Goal: Task Accomplishment & Management: Complete application form

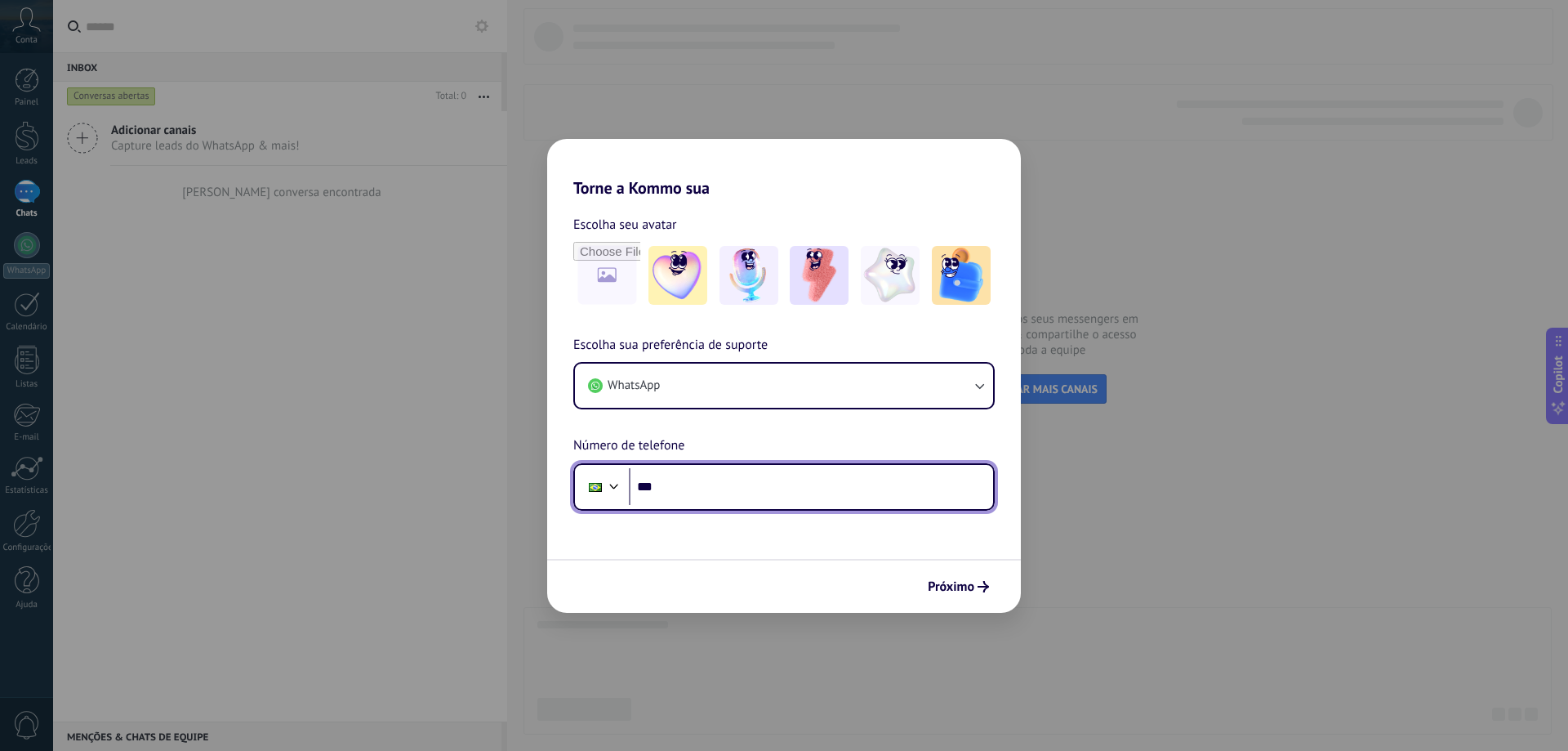
click at [678, 492] on input "***" at bounding box center [811, 486] width 364 height 38
click at [673, 481] on input "***" at bounding box center [811, 486] width 364 height 38
type input "**********"
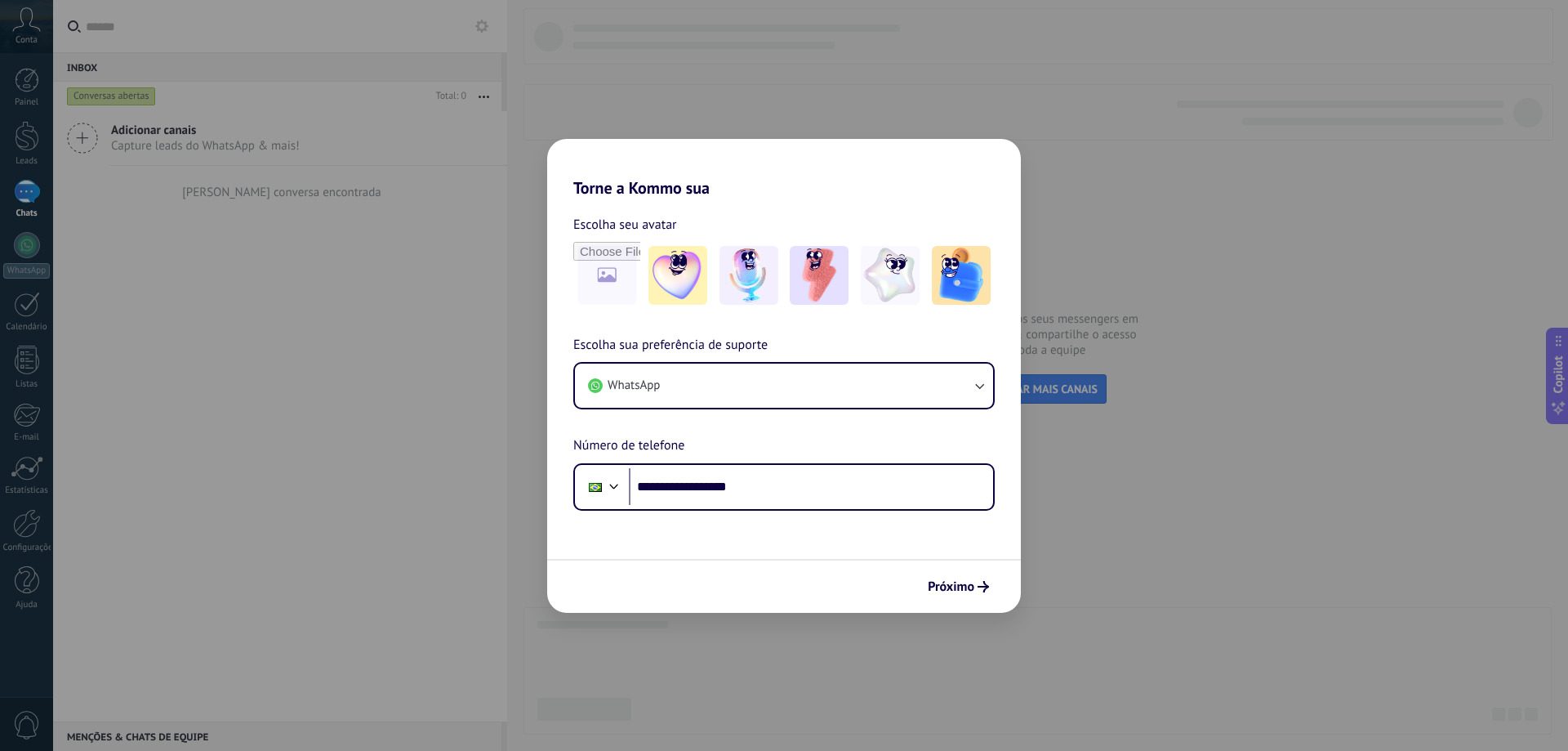
click at [942, 587] on span "Próximo" at bounding box center [951, 587] width 46 height 11
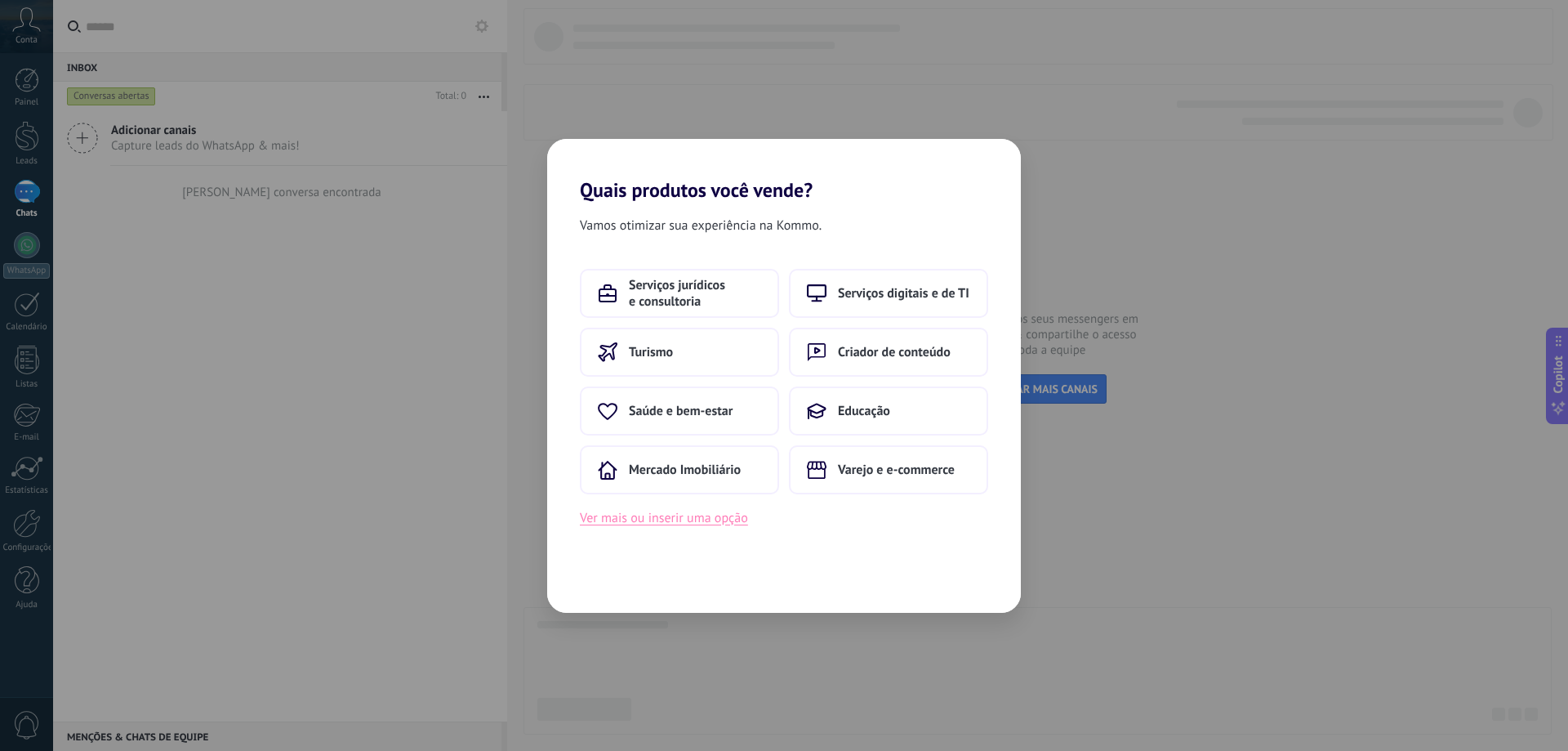
click at [647, 514] on button "Ver mais ou inserir uma opção" at bounding box center [664, 518] width 168 height 21
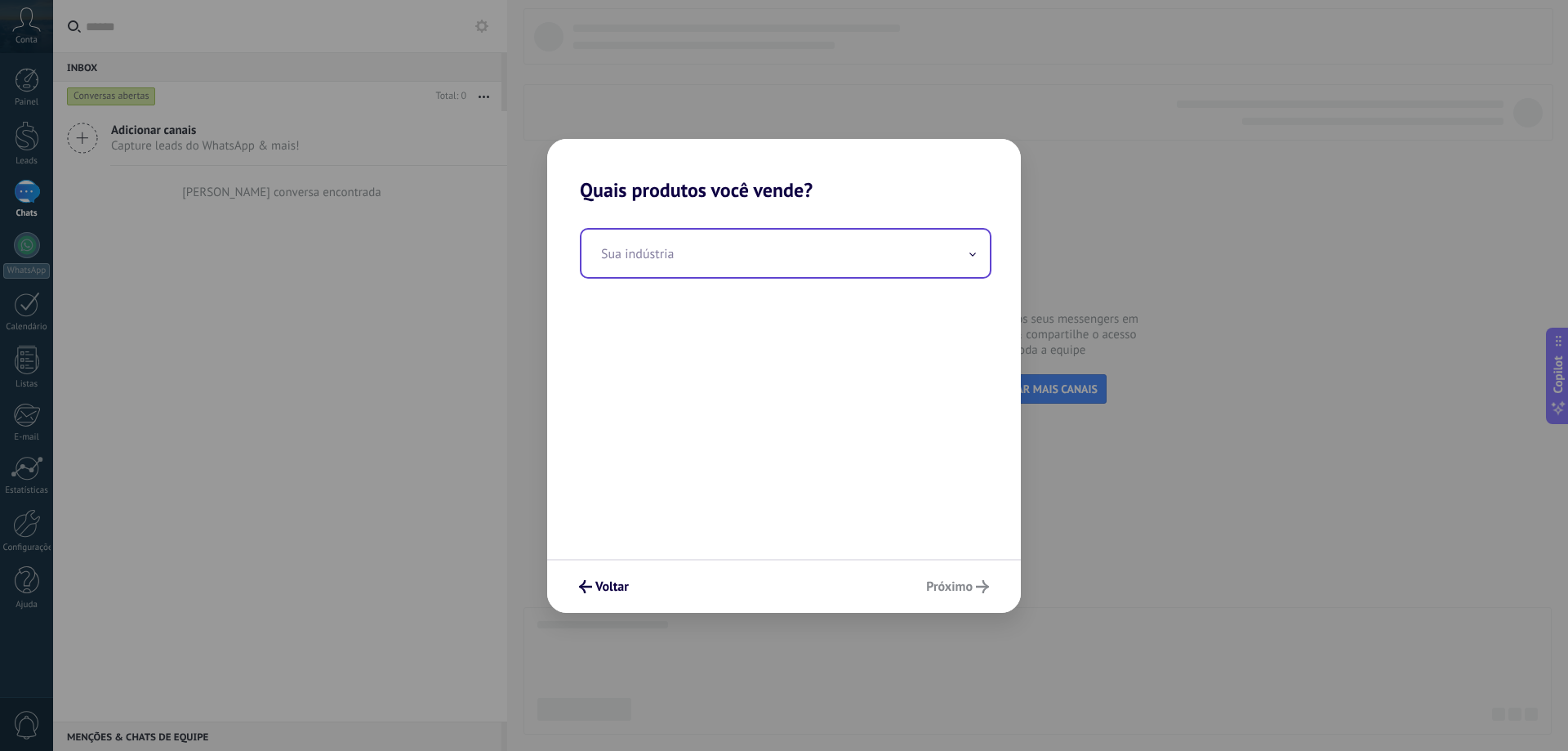
click at [694, 259] on input "text" at bounding box center [786, 253] width 409 height 47
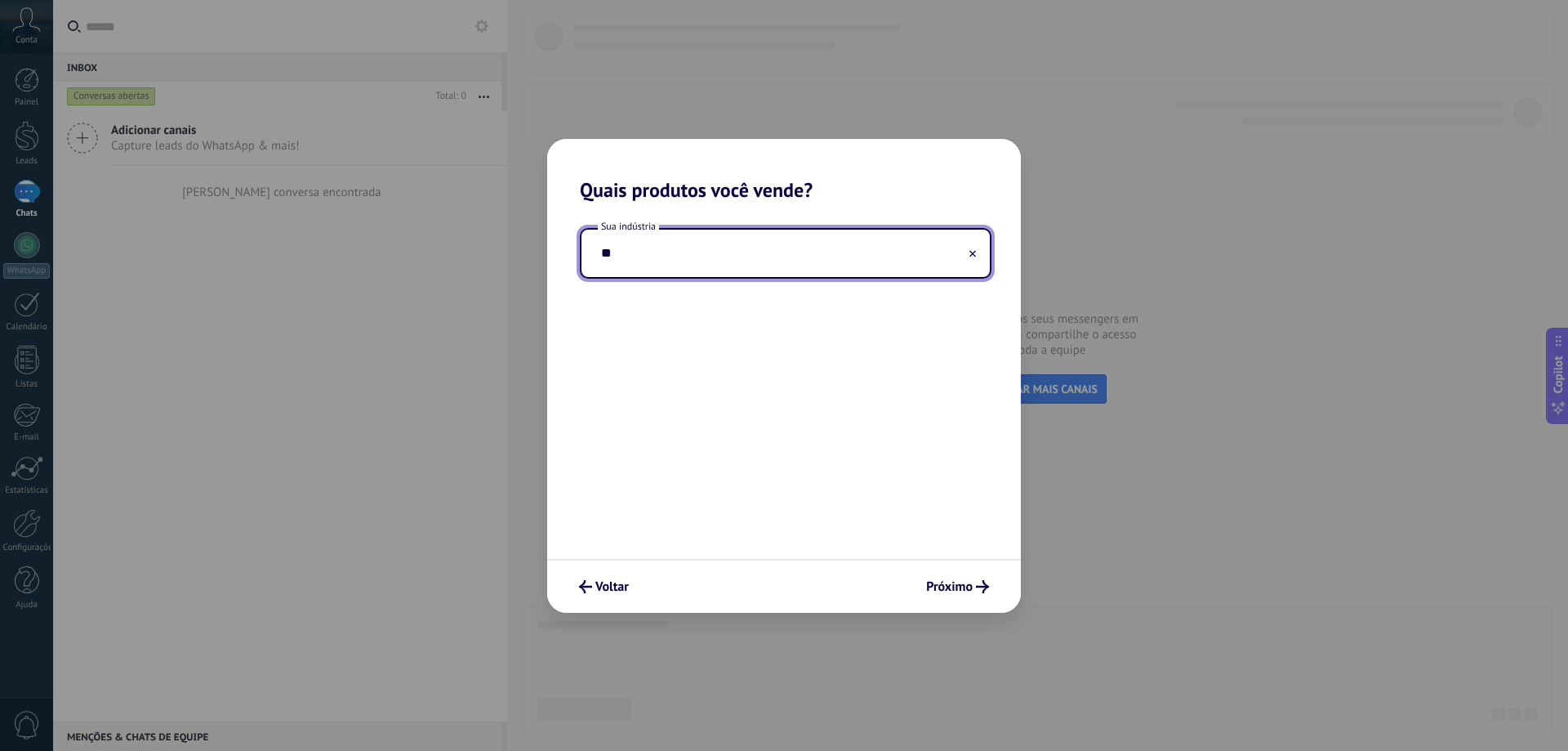
type input "*"
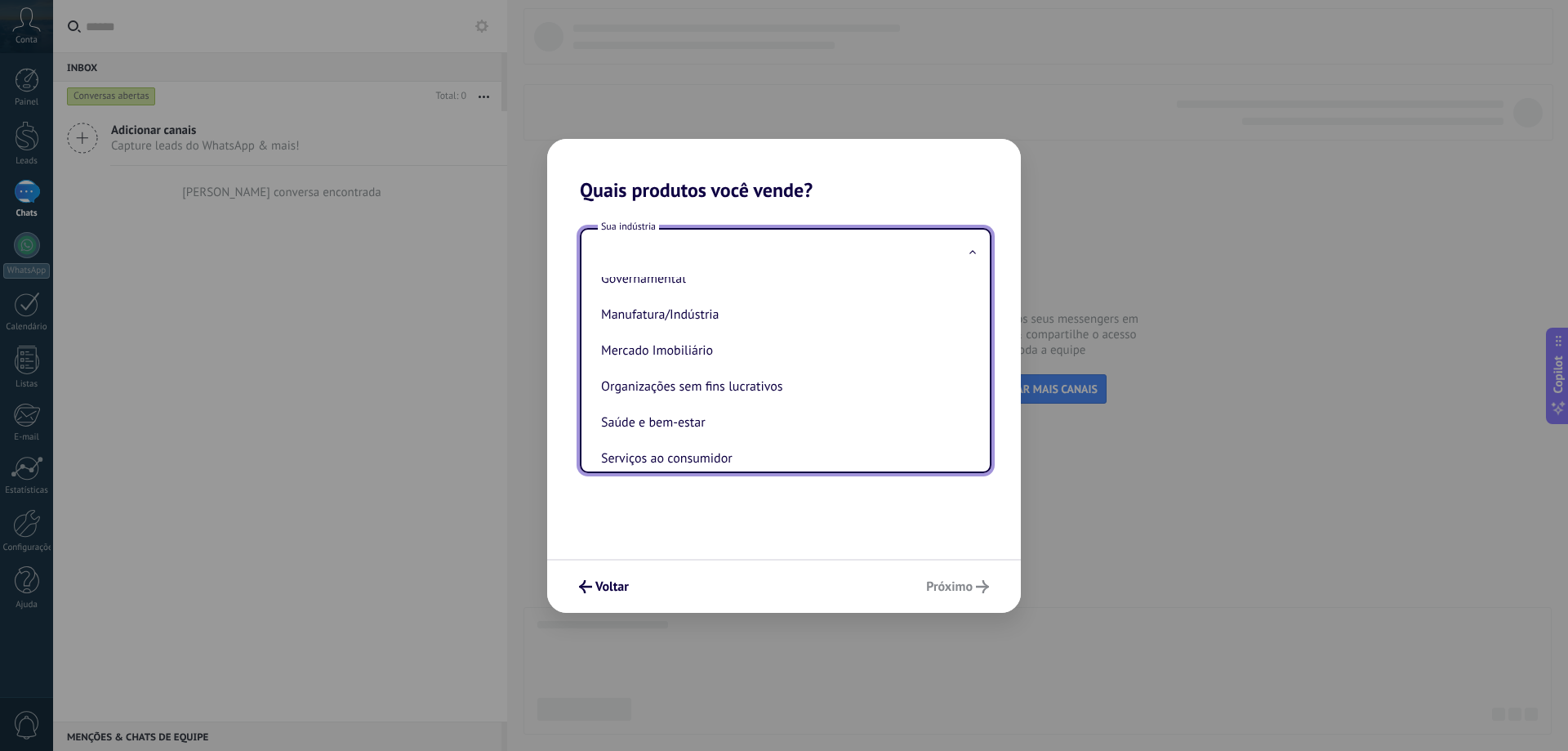
scroll to position [245, 0]
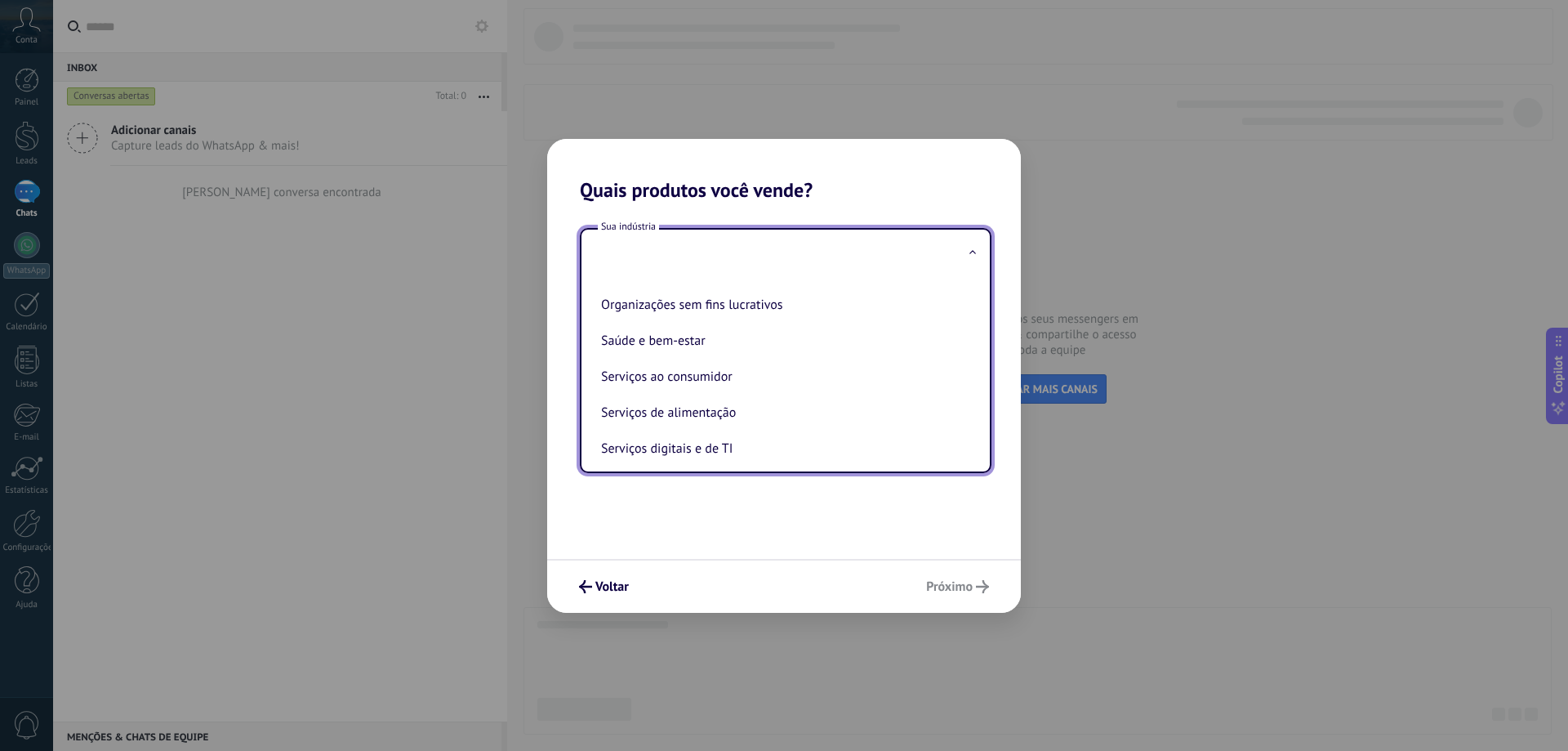
click at [690, 413] on li "Serviços de alimentação" at bounding box center [782, 412] width 375 height 36
type input "**********"
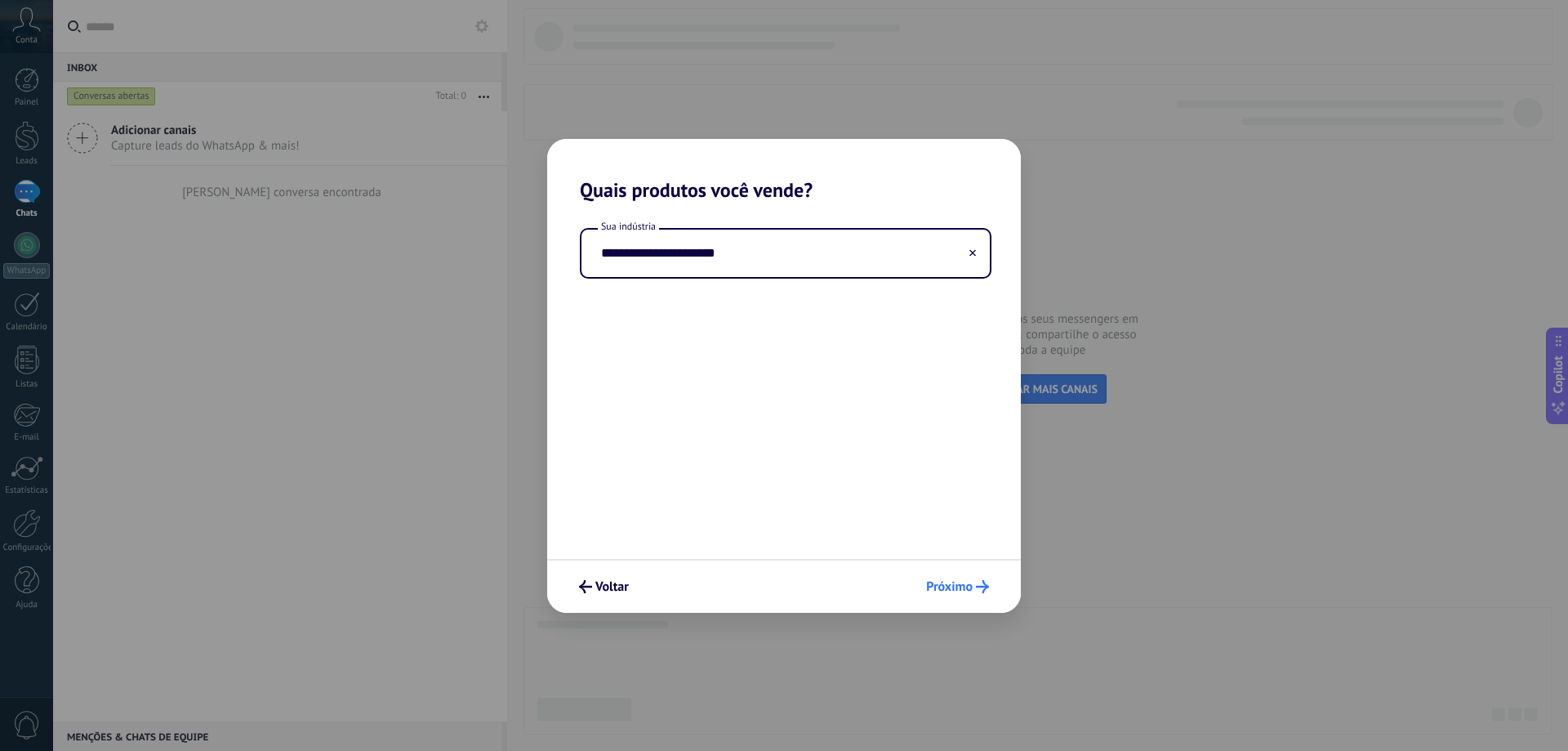
click at [938, 588] on span "Próximo" at bounding box center [949, 587] width 46 height 11
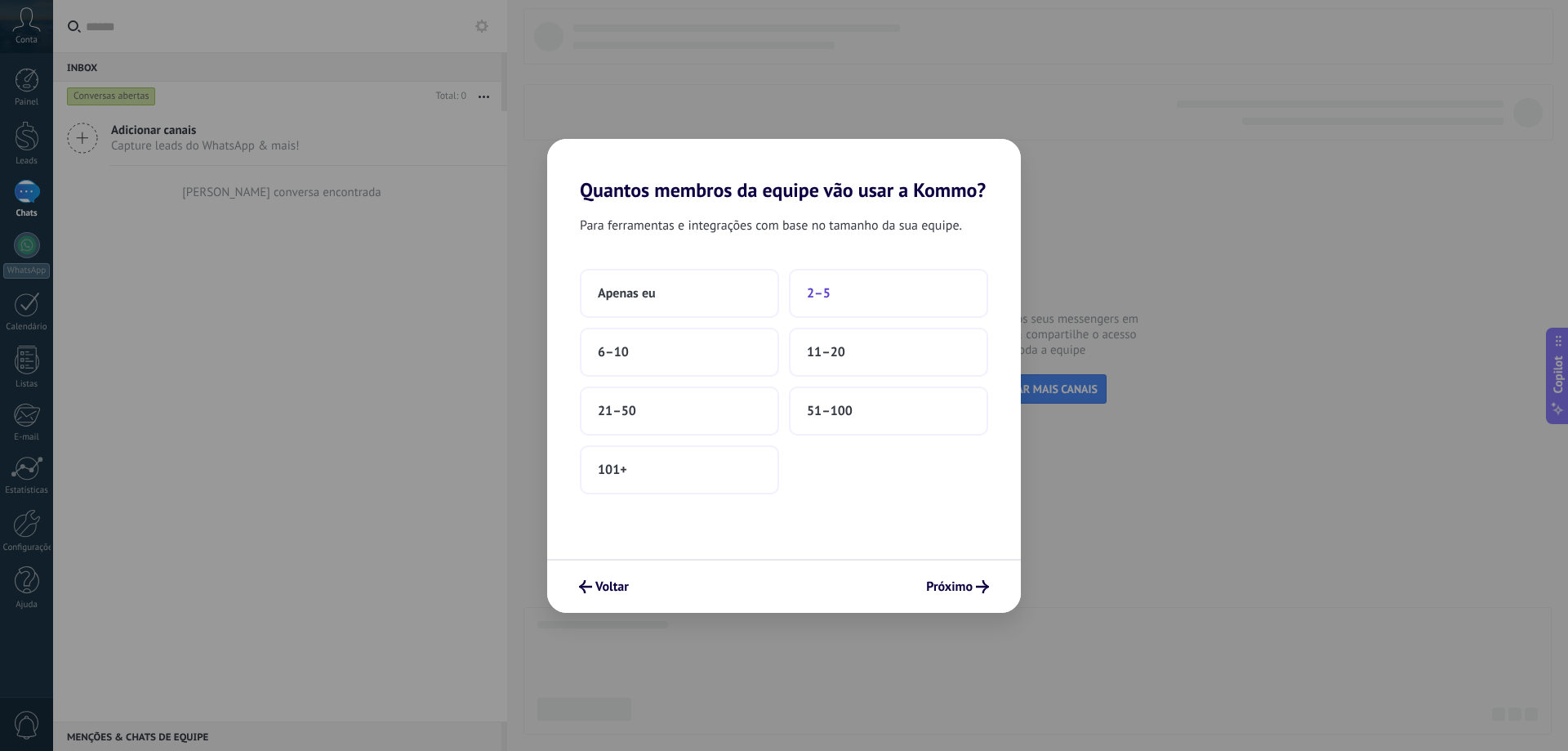
click at [818, 296] on span "2–5" at bounding box center [819, 293] width 24 height 17
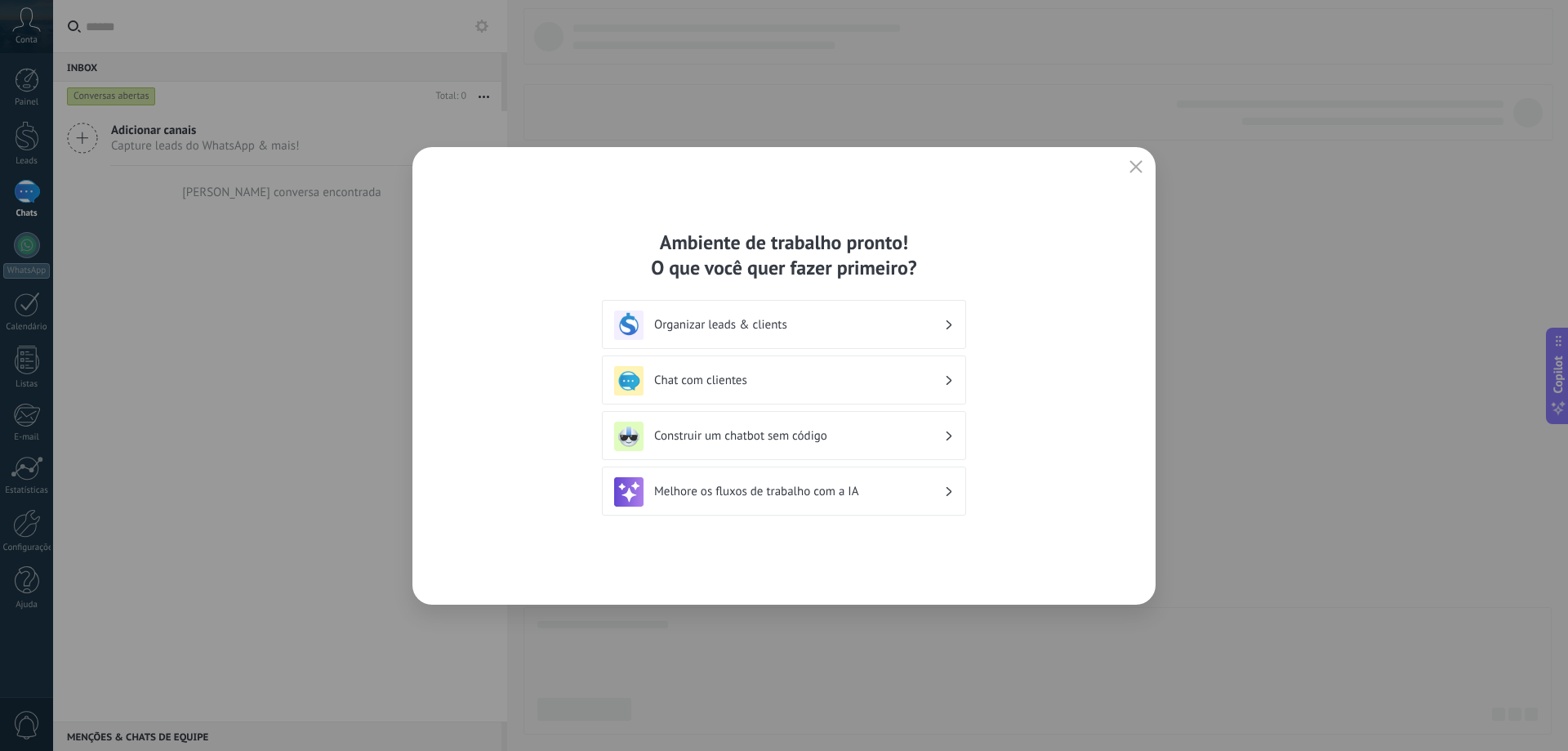
click at [705, 376] on h3 "Chat com clientes" at bounding box center [799, 380] width 290 height 16
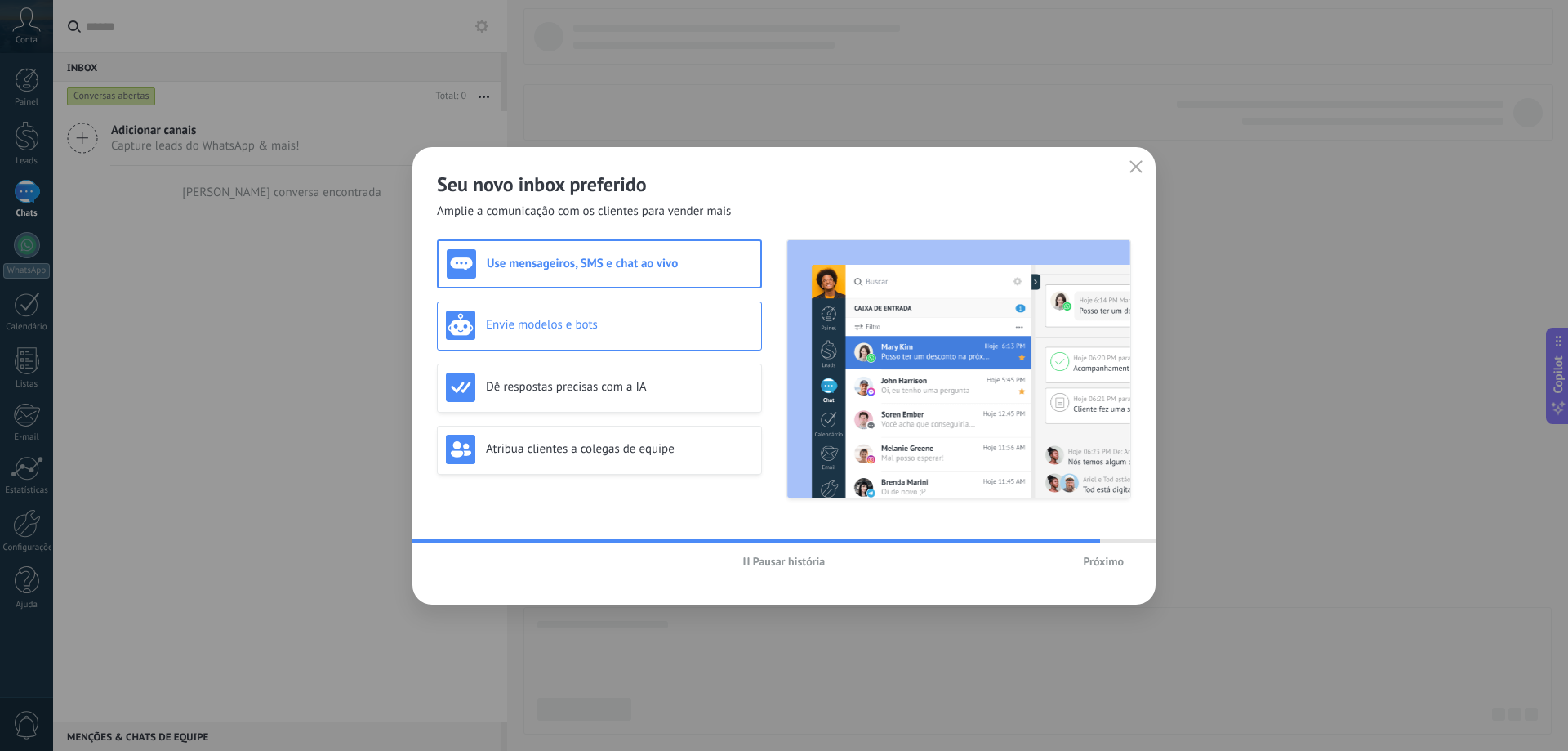
click at [527, 328] on h3 "Envie modelos e bots" at bounding box center [620, 325] width 267 height 16
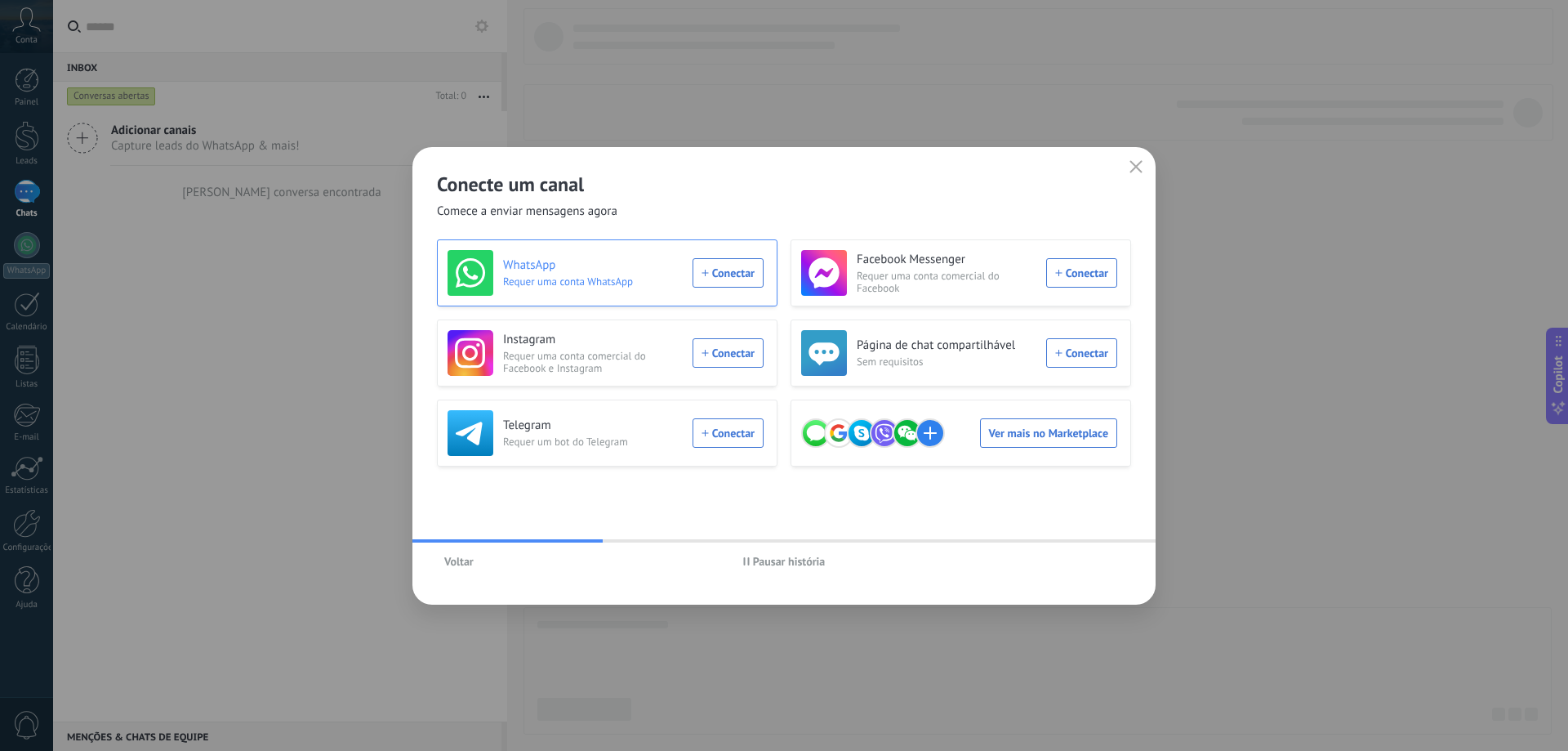
click at [740, 273] on div "WhatsApp Requer uma conta WhatsApp Conectar" at bounding box center [605, 273] width 316 height 46
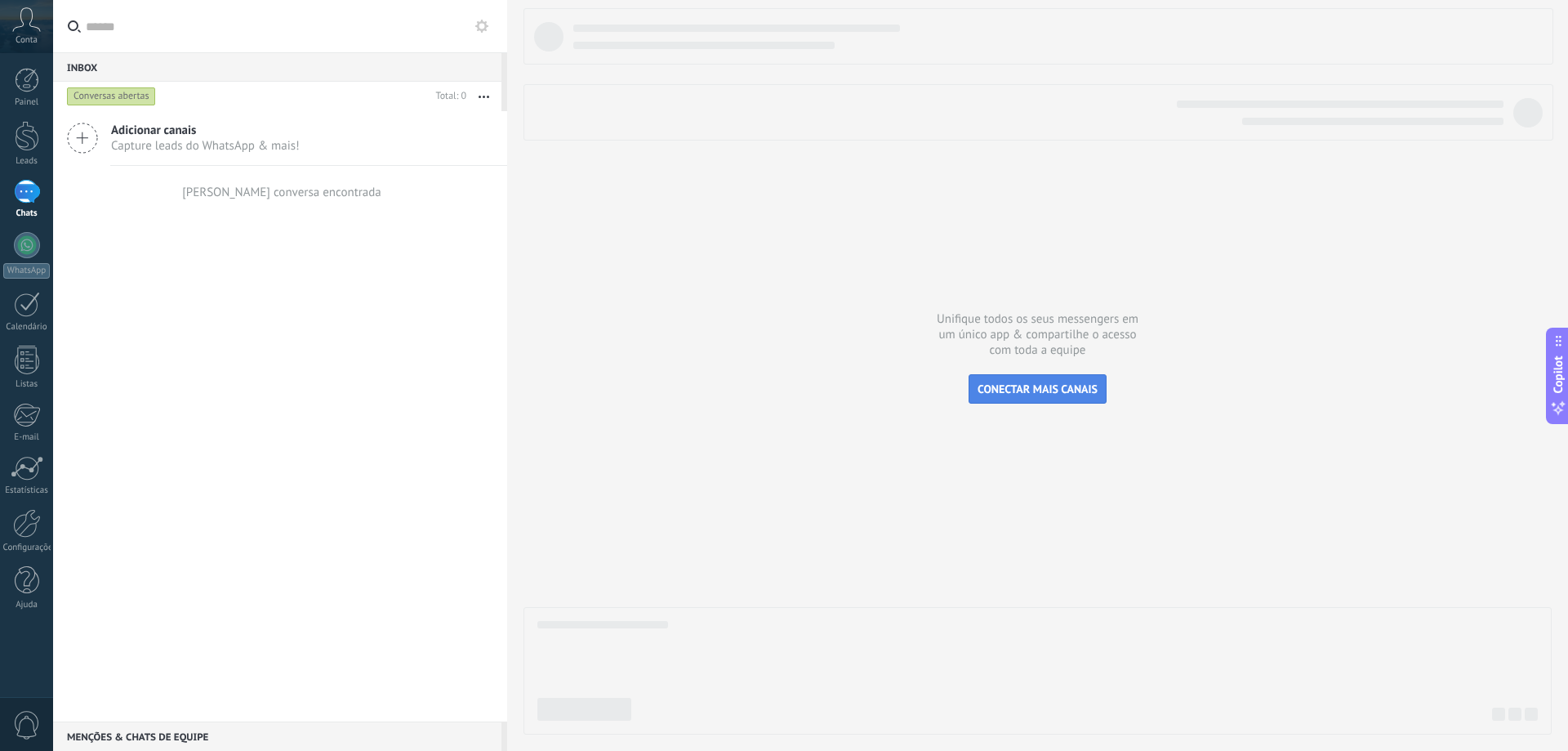
click at [1004, 392] on span "CONECTAR MAIS CANAIS" at bounding box center [1038, 389] width 120 height 15
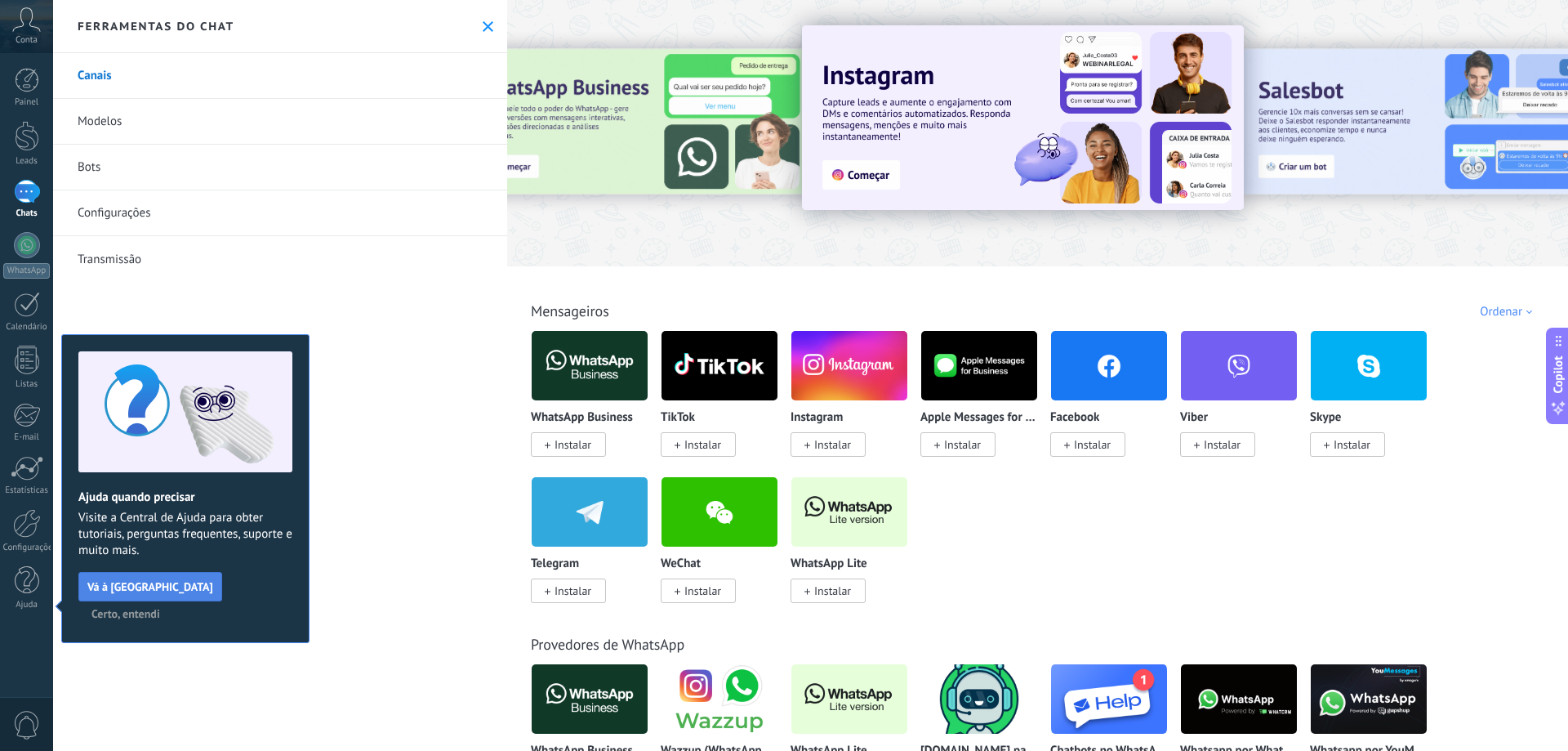
click at [147, 588] on span "Vá à [GEOGRAPHIC_DATA]" at bounding box center [150, 587] width 125 height 11
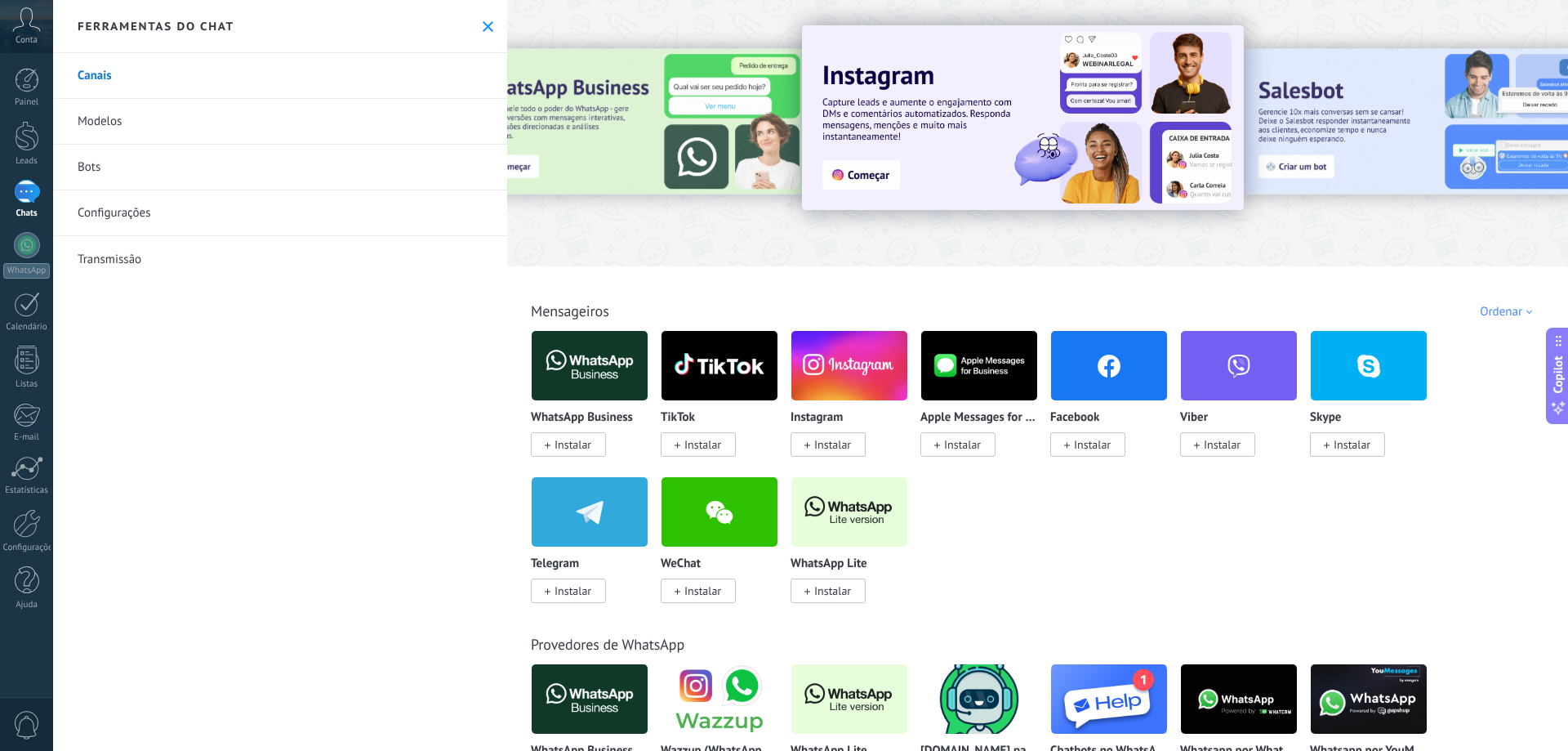
click at [581, 68] on div at bounding box center [638, 132] width 358 height 147
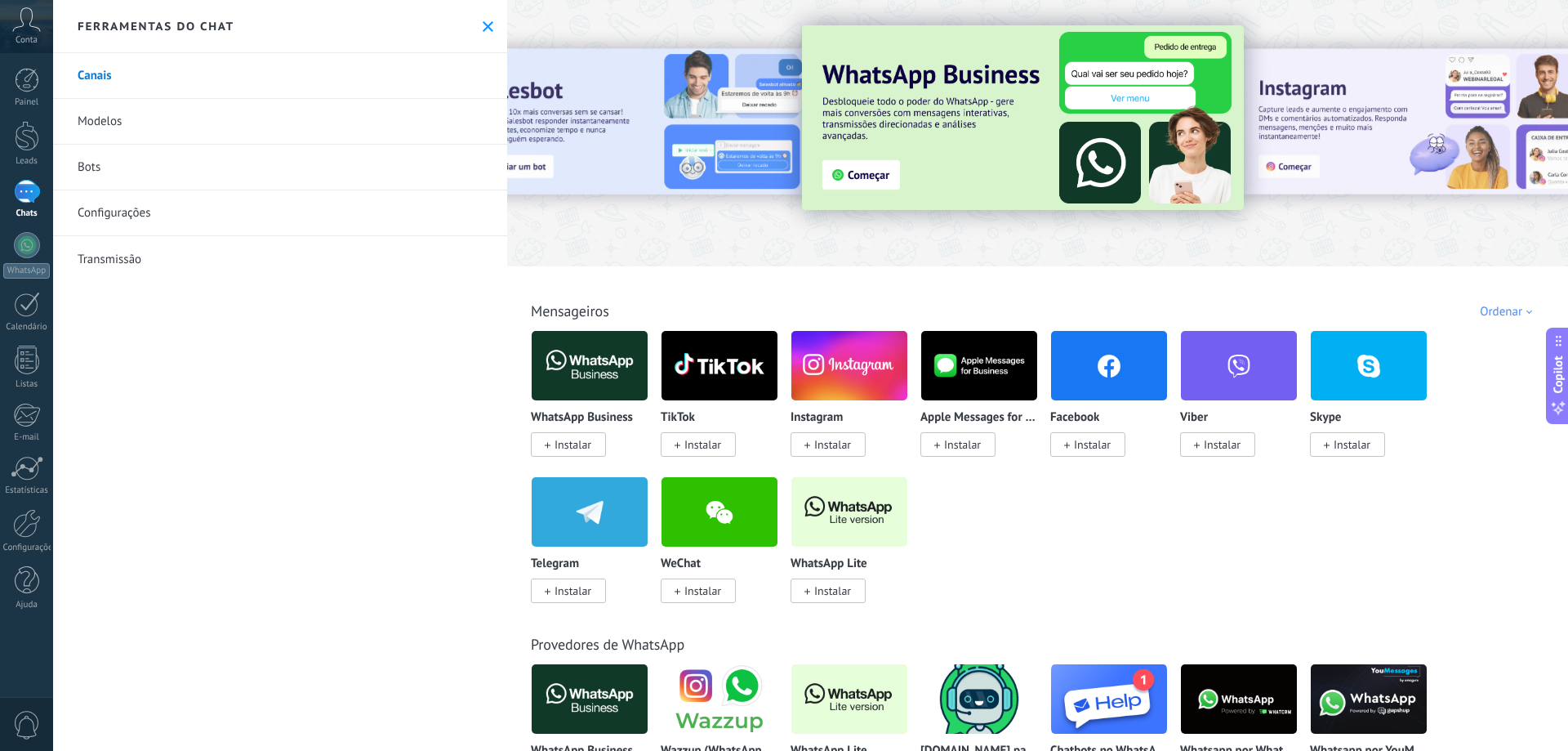
click at [858, 173] on img at bounding box center [1023, 117] width 442 height 185
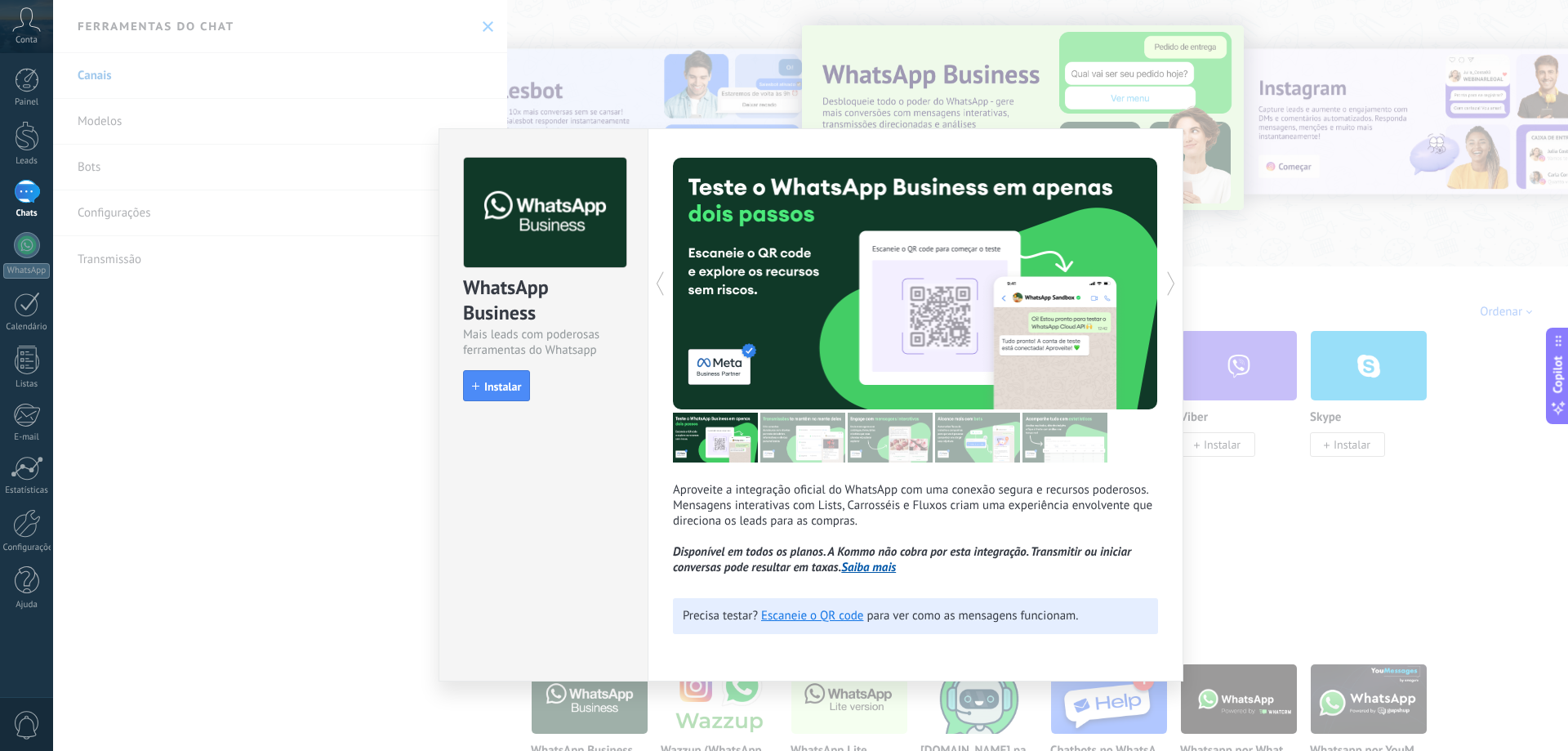
click at [1303, 488] on div "WhatsApp Business Mais leads com poderosas ferramentas do Whatsapp install Inst…" at bounding box center [811, 376] width 1515 height 751
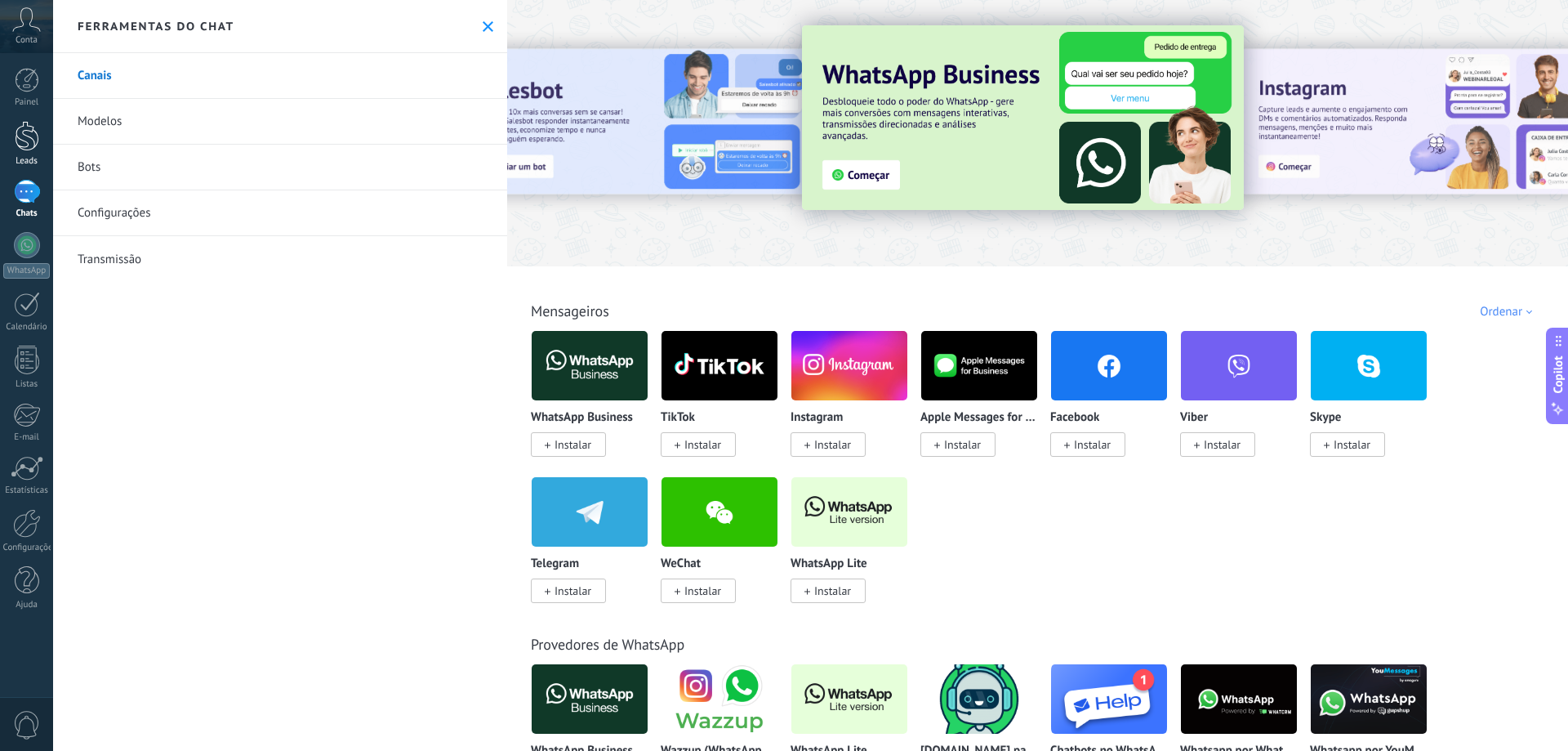
click at [37, 144] on div at bounding box center [27, 136] width 25 height 30
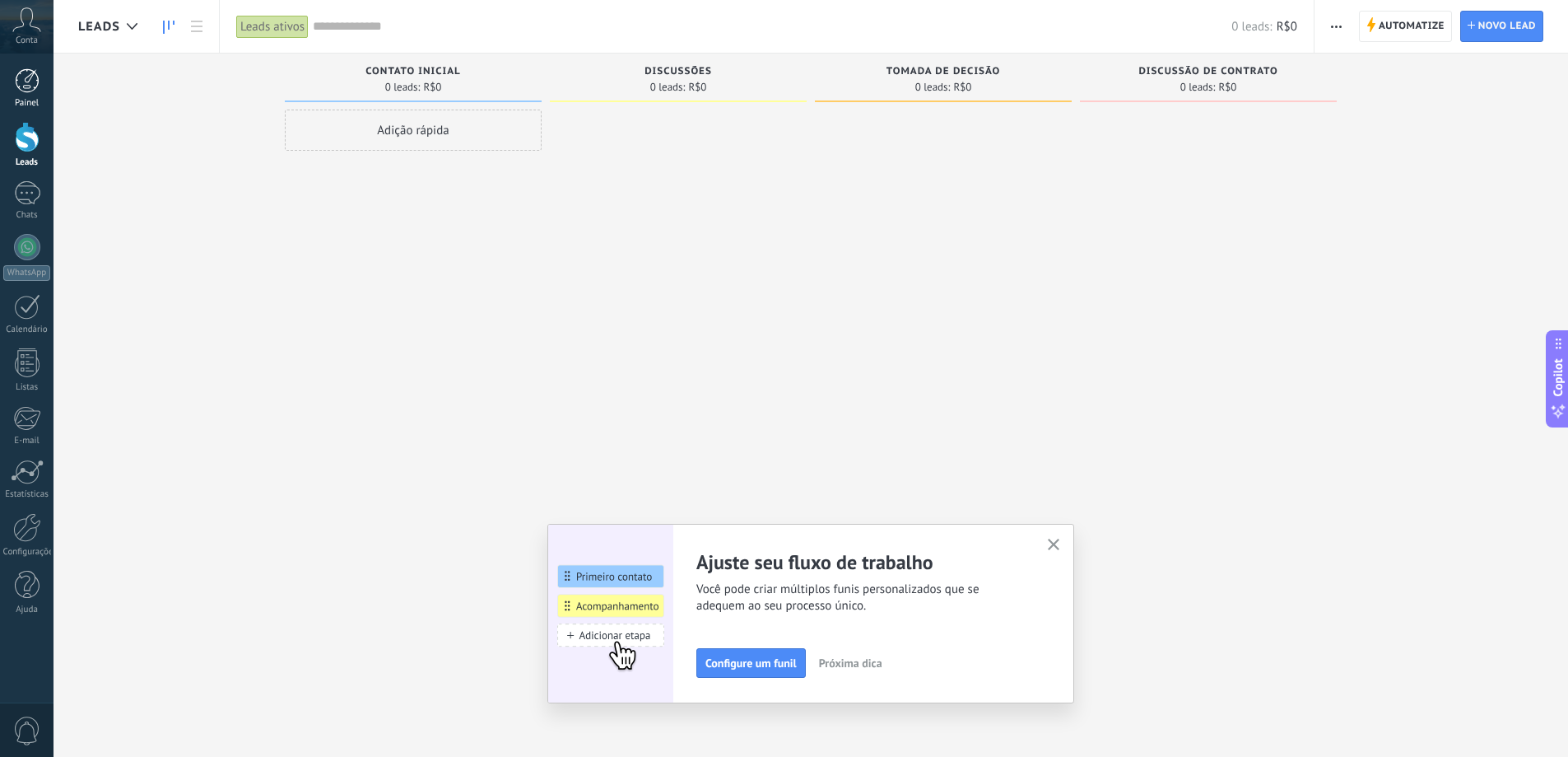
click at [24, 80] on div at bounding box center [27, 81] width 25 height 25
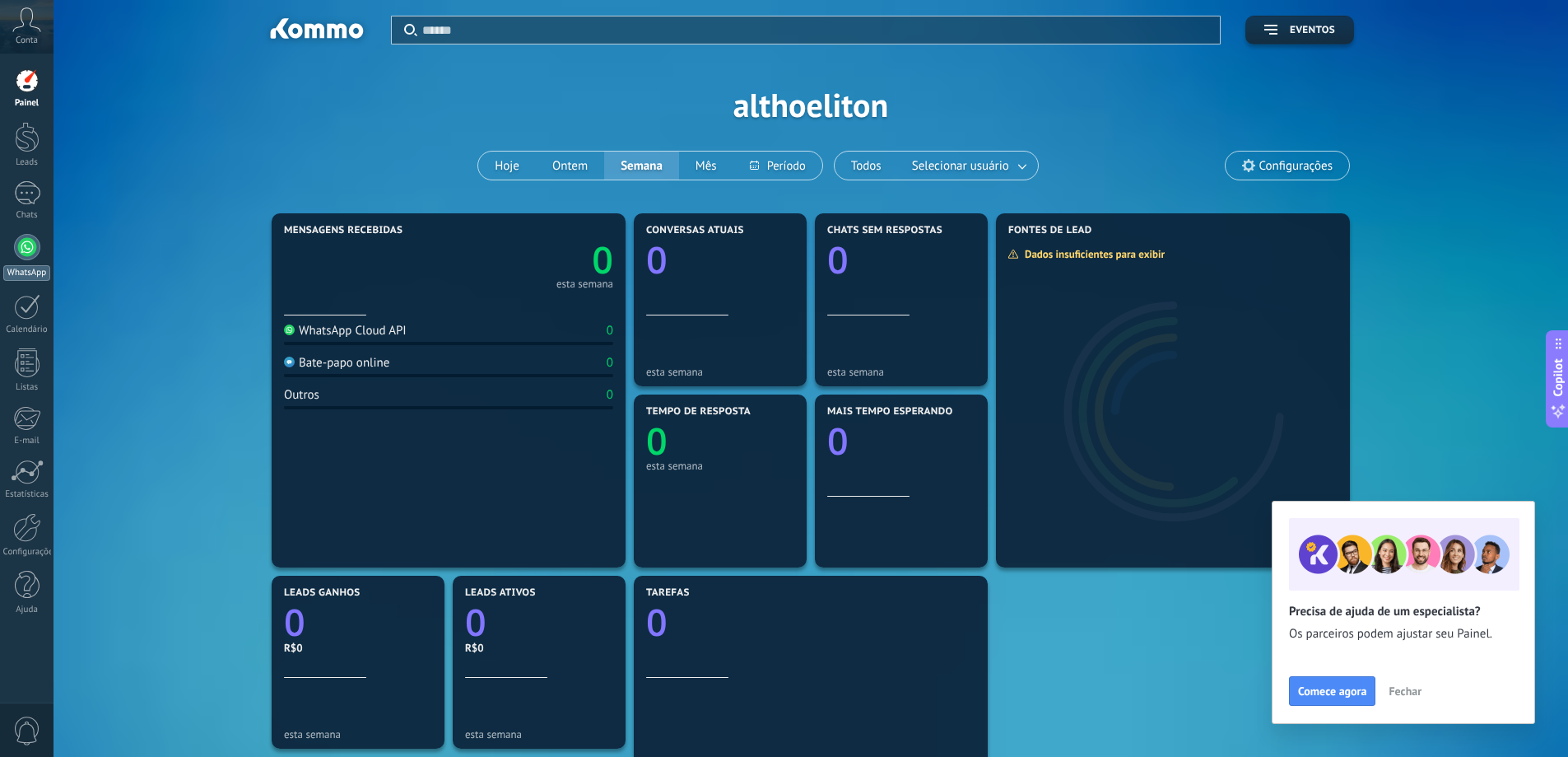
click at [25, 253] on div at bounding box center [27, 247] width 26 height 26
